Goal: Find contact information: Find contact information

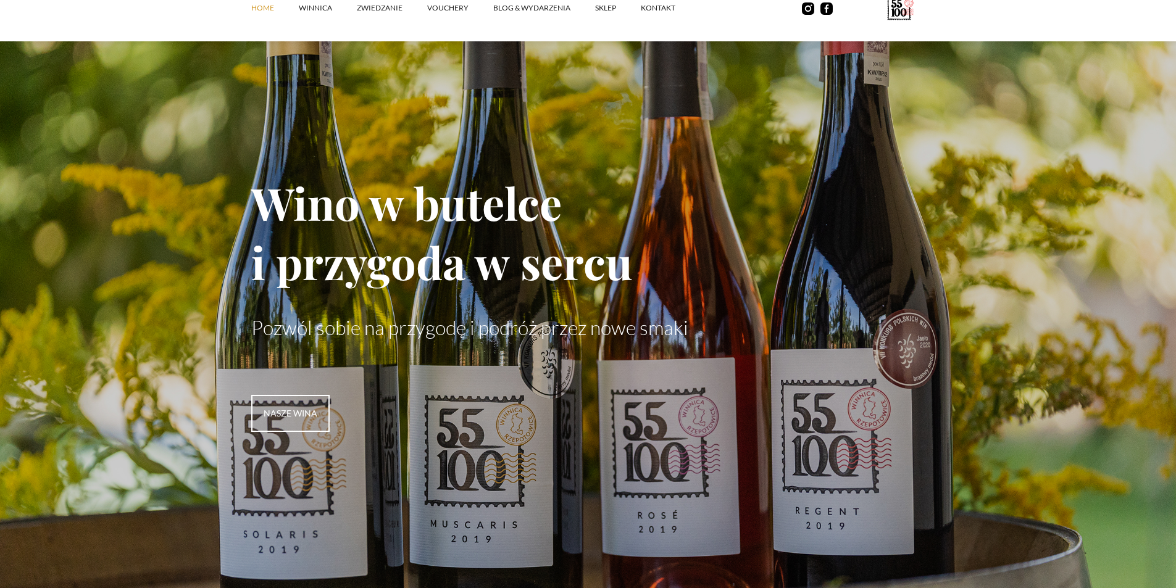
scroll to position [4929, 0]
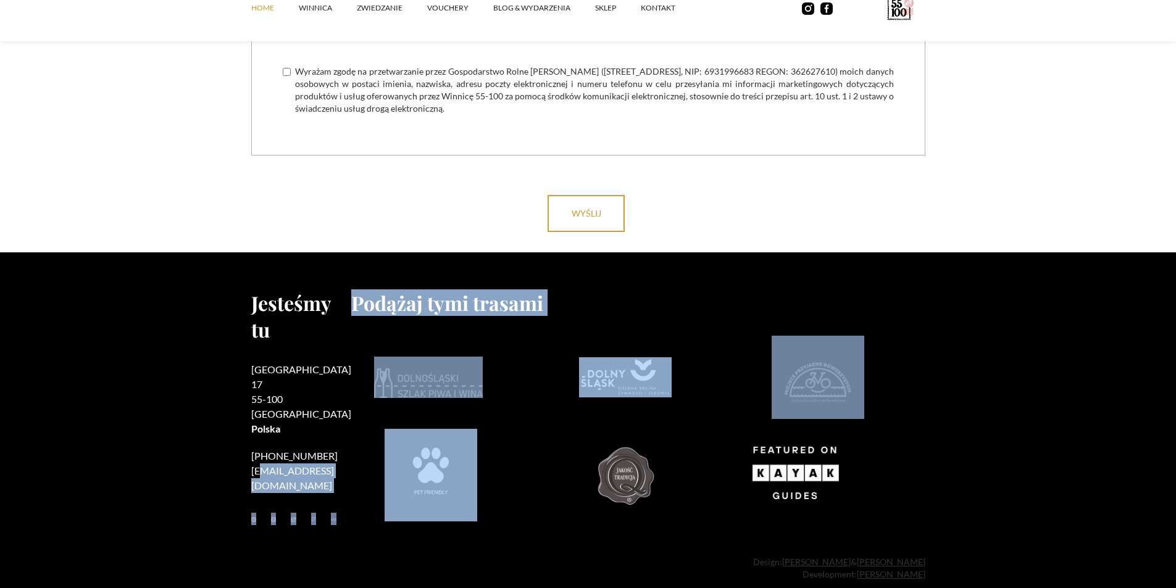
drag, startPoint x: 333, startPoint y: 435, endPoint x: 262, endPoint y: 441, distance: 71.2
click at [262, 441] on div "Jesteśmy tu [STREET_ADDRESS] [PHONE_NUMBER] [EMAIL_ADDRESS][DOMAIN_NAME] [GEOGR…" at bounding box center [588, 410] width 674 height 242
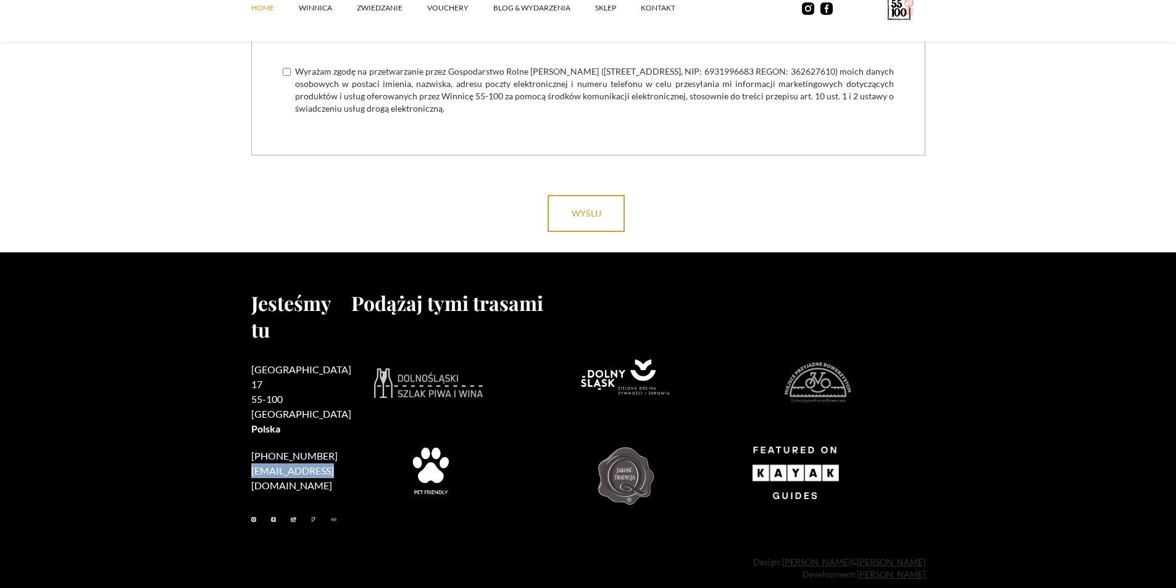
drag, startPoint x: 249, startPoint y: 436, endPoint x: 330, endPoint y: 435, distance: 80.9
click at [330, 435] on footer "Jesteśmy tu [STREET_ADDRESS] [PHONE_NUMBER] [EMAIL_ADDRESS][DOMAIN_NAME] Podąża…" at bounding box center [588, 428] width 1176 height 353
copy link "kontakt@55100.p"
